Goal: Ask a question

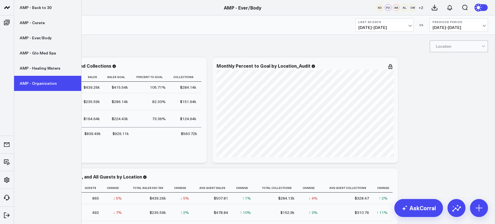
click at [34, 81] on link "AMP - Organization" at bounding box center [47, 83] width 67 height 15
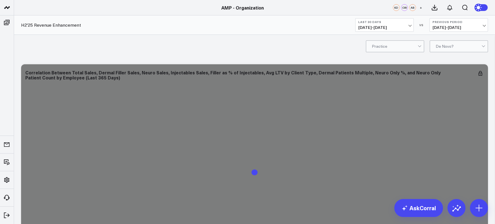
click at [422, 45] on div at bounding box center [420, 46] width 5 height 11
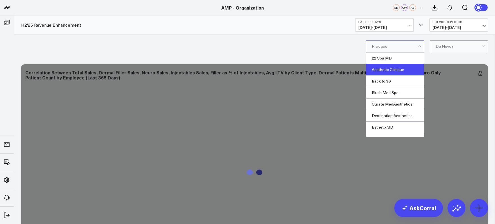
click at [396, 71] on div "Aesthetic Clinique" at bounding box center [395, 70] width 58 height 12
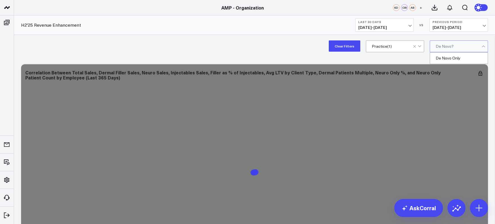
click at [456, 45] on div at bounding box center [459, 46] width 46 height 11
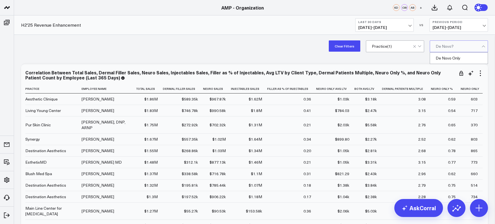
scroll to position [0, 0]
click at [409, 24] on button "Last 30 Days 07/20/25 - 08/18/25" at bounding box center [384, 25] width 59 height 14
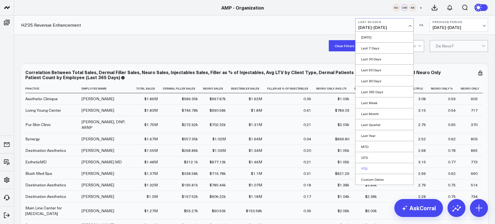
click at [364, 164] on link "YTD" at bounding box center [385, 168] width 58 height 11
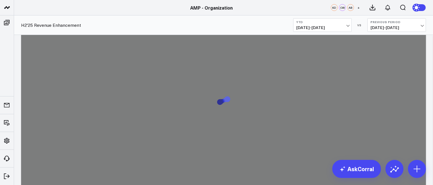
scroll to position [1207, 0]
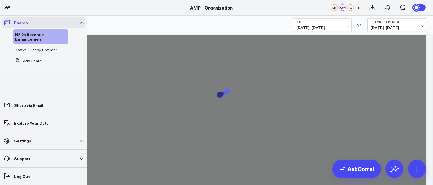
click at [83, 23] on link "Boards" at bounding box center [44, 22] width 84 height 10
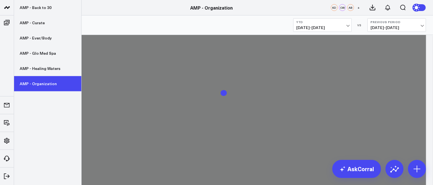
click at [37, 84] on link "AMP - Organization" at bounding box center [47, 83] width 67 height 15
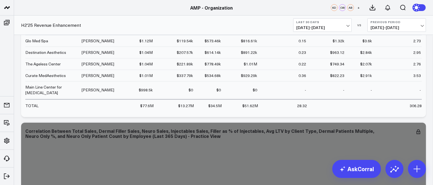
scroll to position [165, 0]
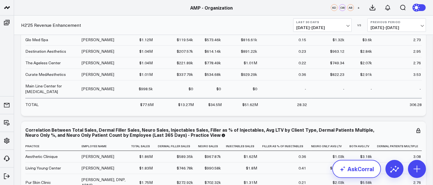
click at [353, 167] on link "AskCorral" at bounding box center [356, 168] width 49 height 18
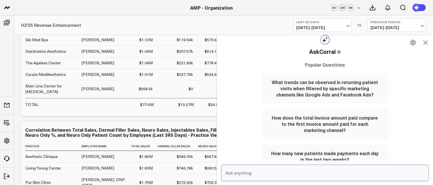
click at [256, 172] on input "text" at bounding box center [320, 172] width 192 height 10
click at [226, 174] on input "text" at bounding box center [320, 172] width 192 height 10
type input "how many hours has brittany brock worked this year"
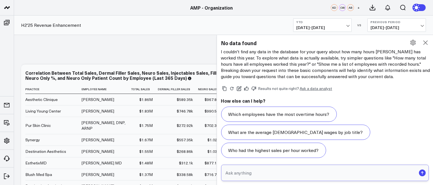
scroll to position [641, 0]
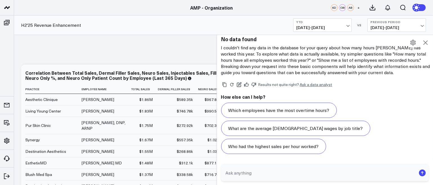
click at [163, 49] on div "Practice De Novo?" at bounding box center [223, 46] width 419 height 23
click at [424, 42] on icon at bounding box center [425, 42] width 7 height 7
